Goal: Check status: Check status

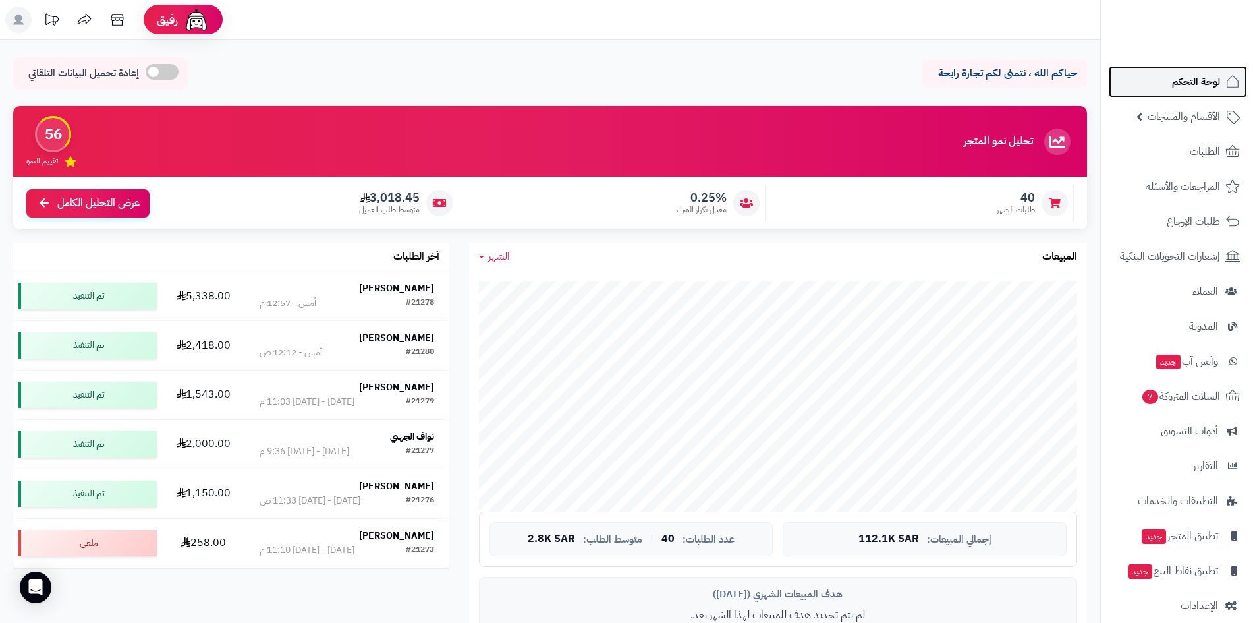
click at [1166, 75] on link "لوحة التحكم" at bounding box center [1178, 82] width 138 height 32
click at [1160, 90] on link "لوحة التحكم" at bounding box center [1178, 82] width 138 height 32
click at [1175, 80] on span "لوحة التحكم" at bounding box center [1196, 81] width 48 height 18
click at [1153, 152] on link "الطلبات" at bounding box center [1178, 152] width 138 height 32
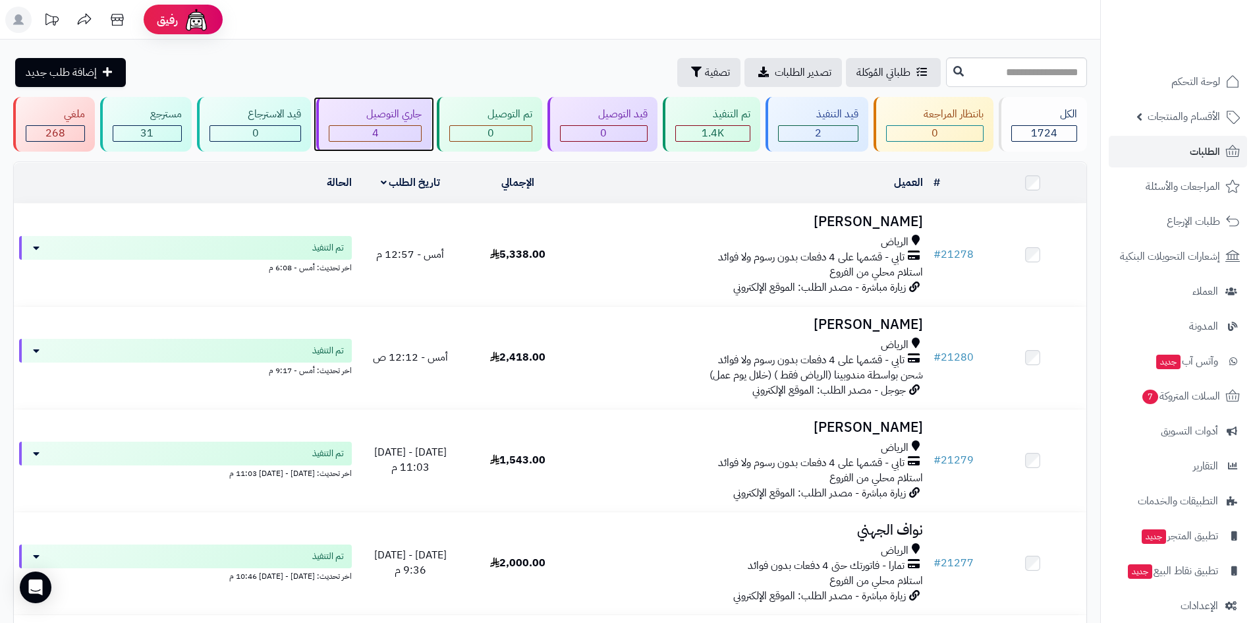
click at [401, 136] on div "4" at bounding box center [375, 133] width 92 height 15
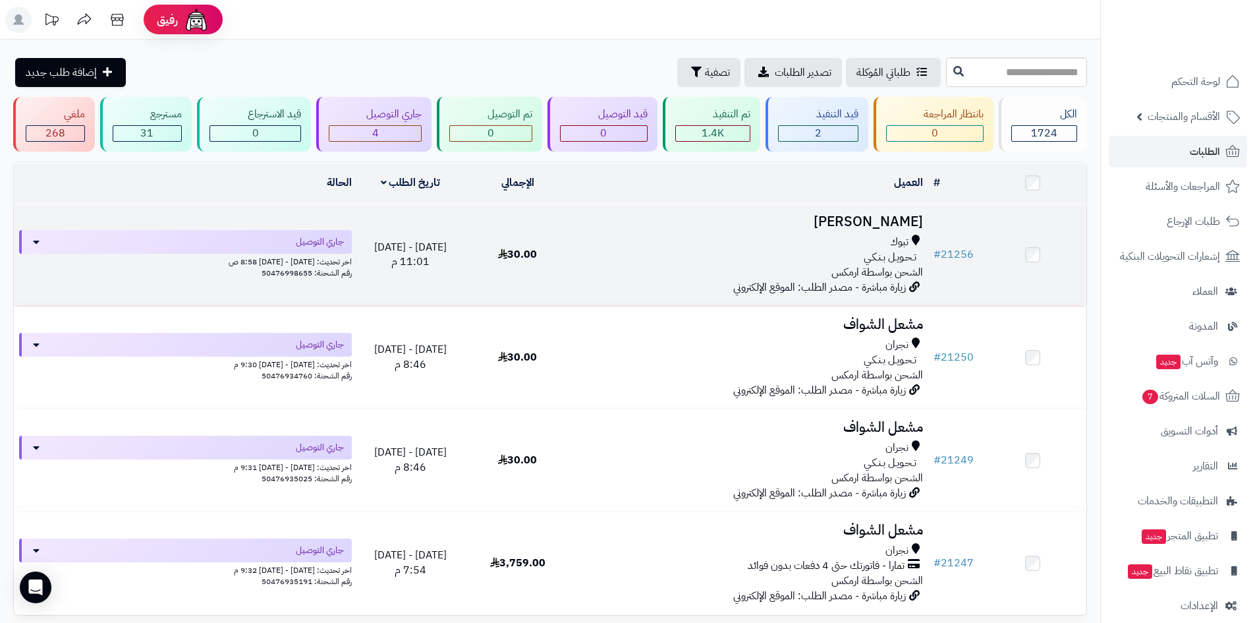
click at [863, 214] on h3 "وليد المسيلم" at bounding box center [750, 221] width 347 height 15
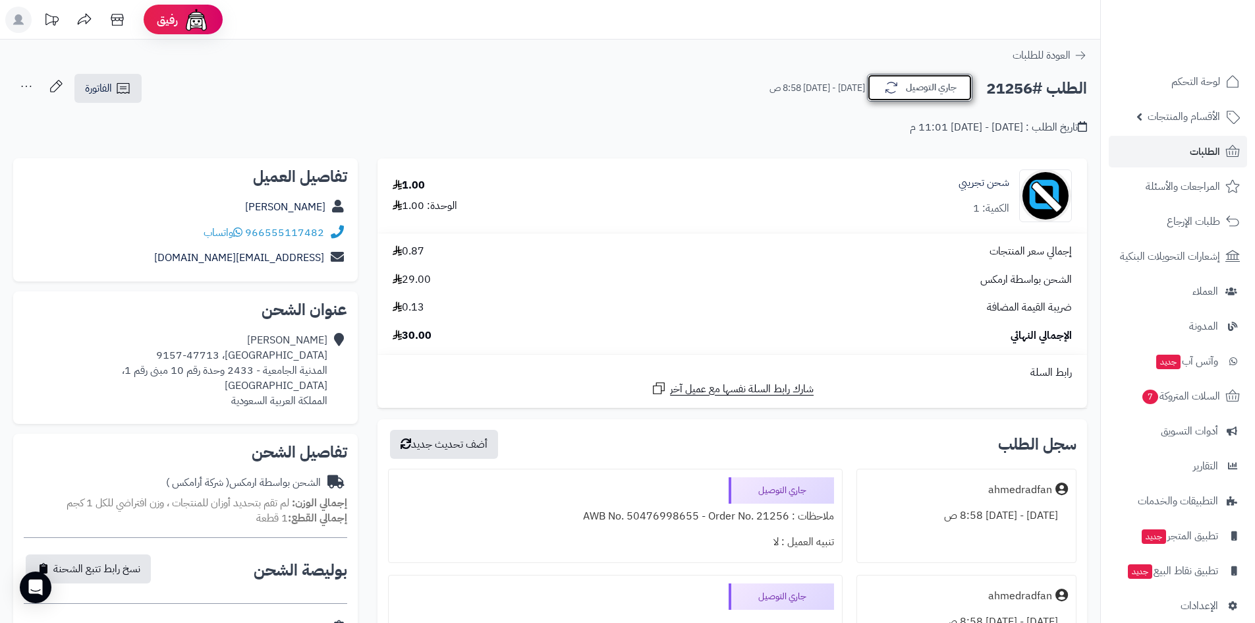
click at [885, 96] on icon "button" at bounding box center [892, 88] width 16 height 16
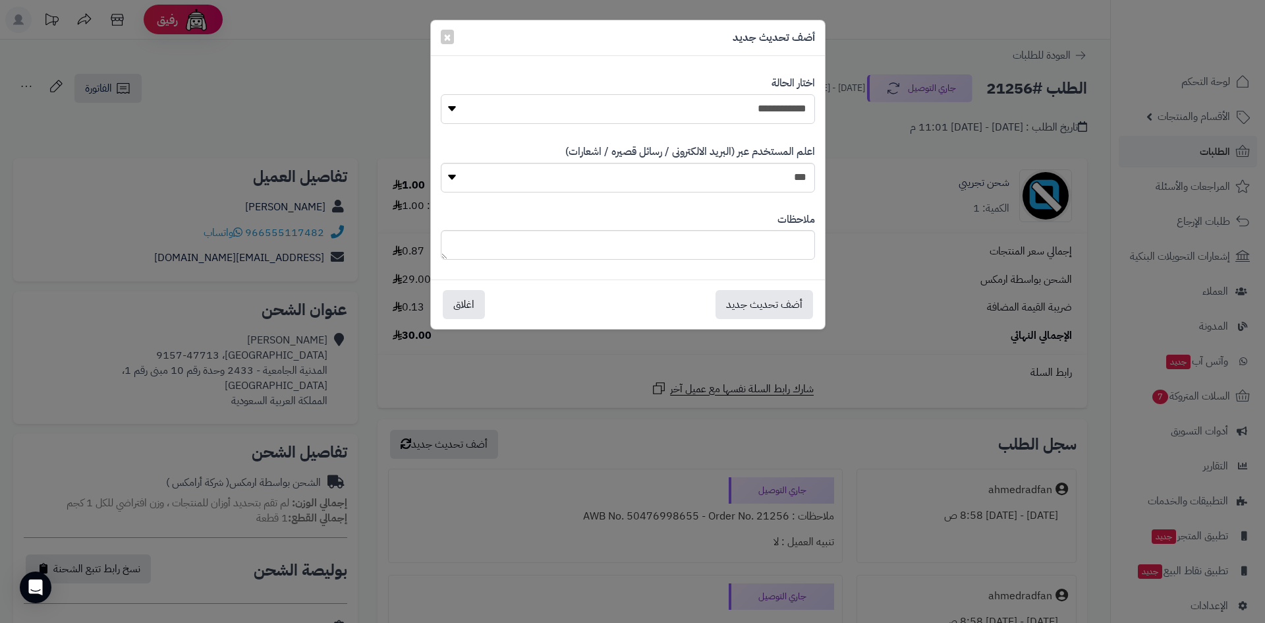
click at [778, 115] on select "**********" at bounding box center [628, 109] width 374 height 30
click at [195, 283] on div "**********" at bounding box center [632, 311] width 1265 height 623
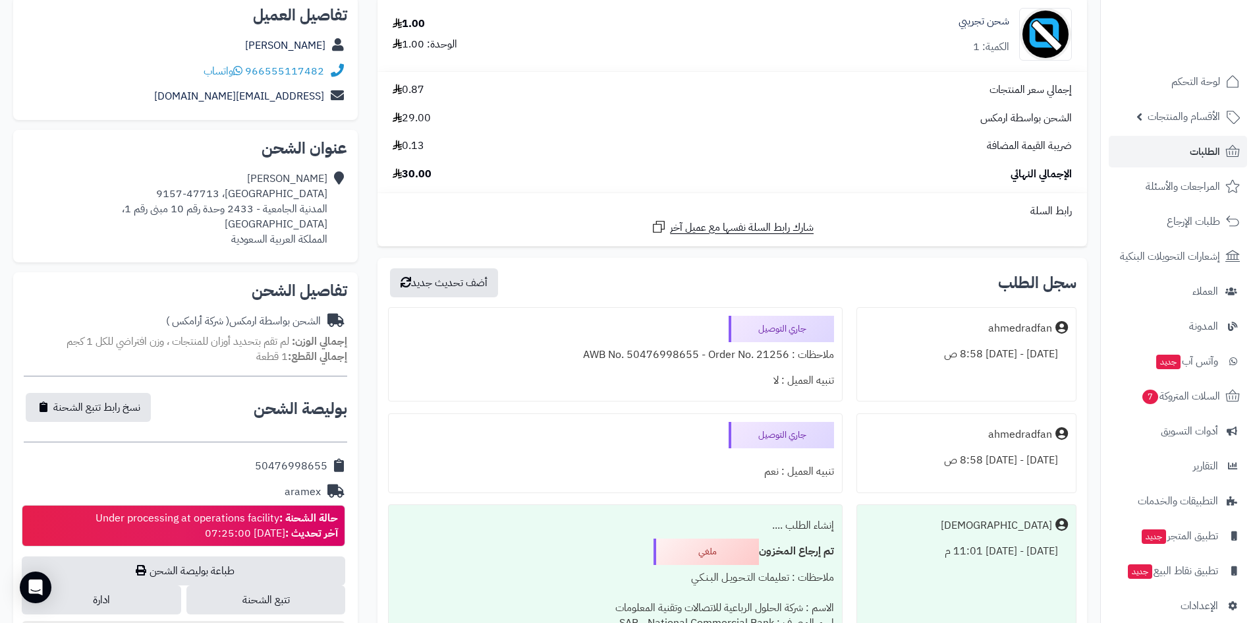
scroll to position [329, 0]
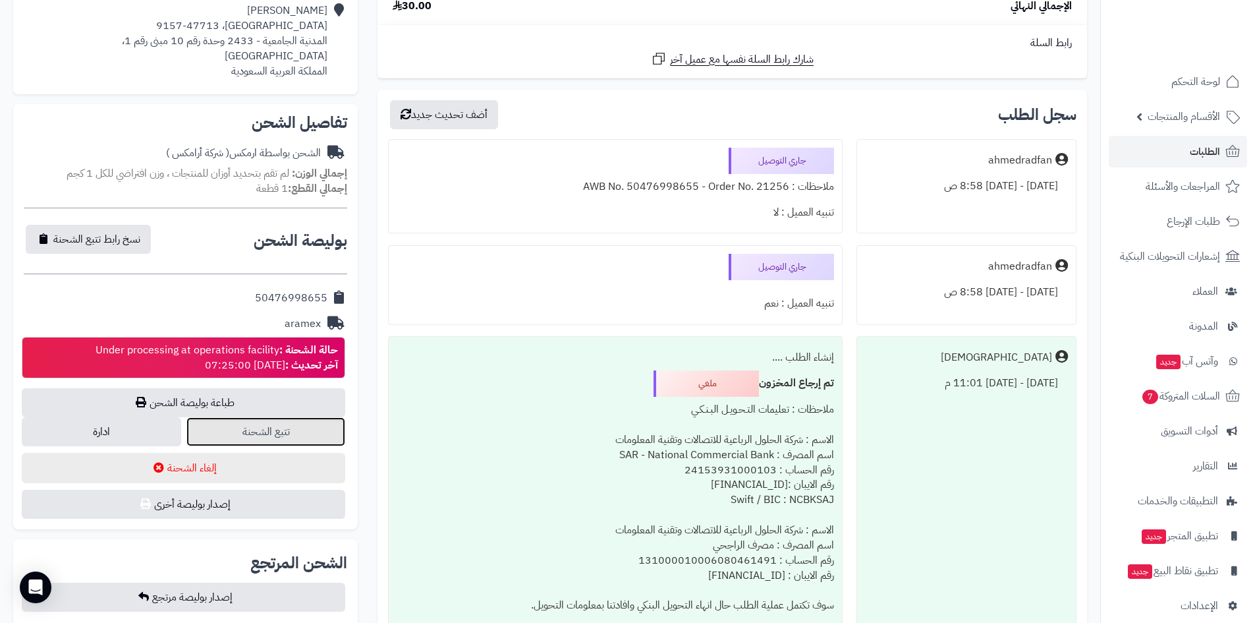
click at [310, 417] on link "تتبع الشحنة" at bounding box center [265, 431] width 159 height 29
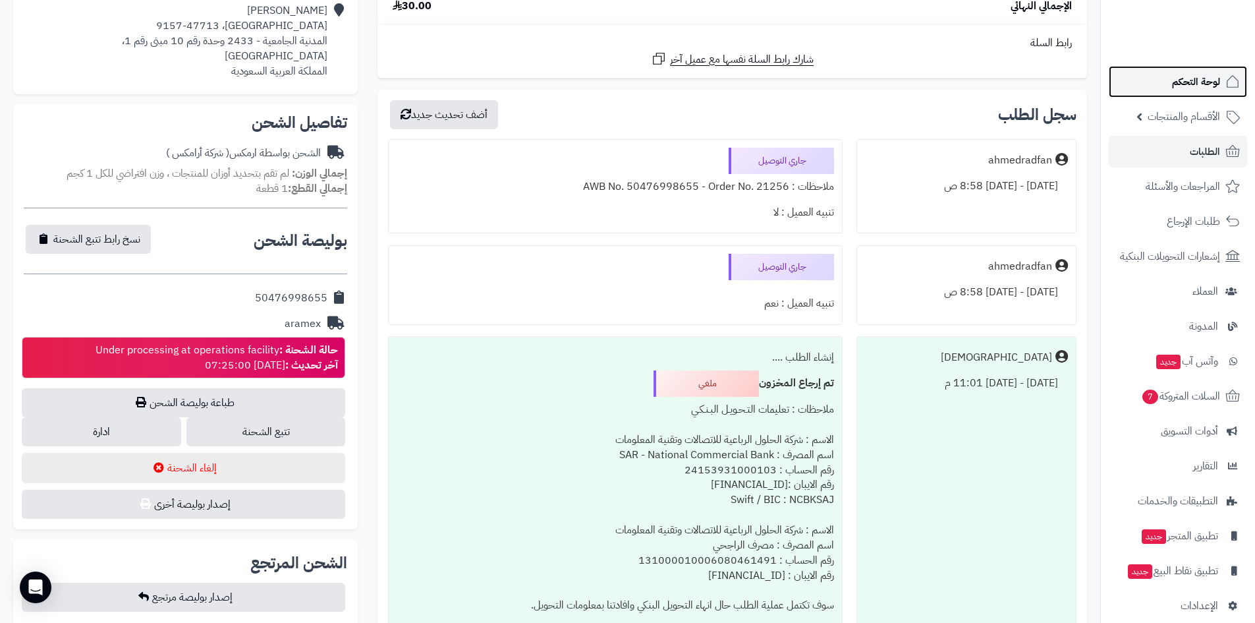
click at [1179, 85] on span "لوحة التحكم" at bounding box center [1196, 81] width 48 height 18
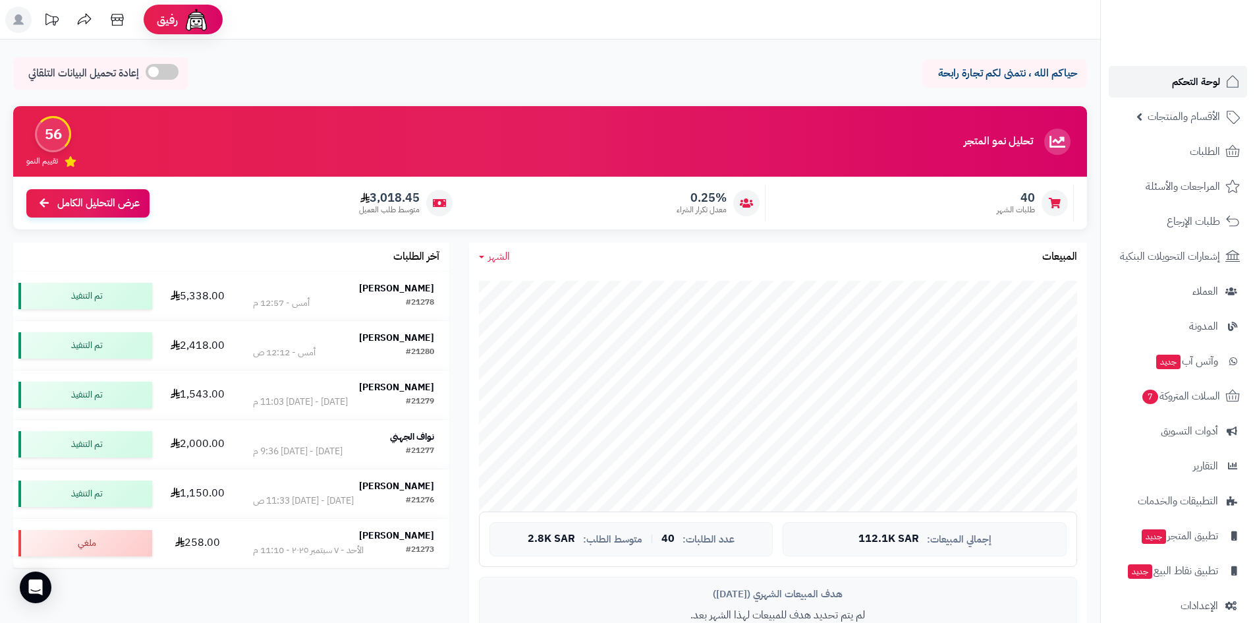
click at [1156, 78] on link "لوحة التحكم" at bounding box center [1178, 82] width 138 height 32
click at [1182, 78] on span "لوحة التحكم" at bounding box center [1196, 81] width 48 height 18
click at [1156, 78] on link "لوحة التحكم" at bounding box center [1178, 82] width 138 height 32
